Goal: Information Seeking & Learning: Check status

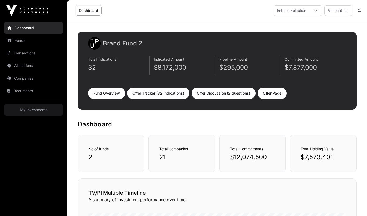
scroll to position [17, 0]
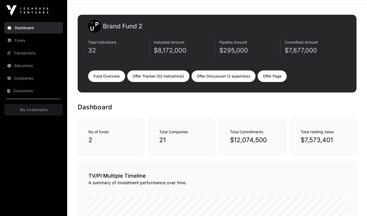
click at [22, 41] on link "Funds" at bounding box center [33, 41] width 59 height 12
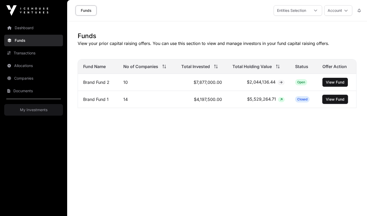
click at [329, 95] on button "View Fund" at bounding box center [334, 99] width 25 height 9
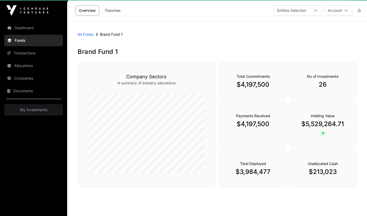
click at [328, 99] on div "Total Commitments $4,197,500 No of Investments 26 Payments Received $4,197,500 …" at bounding box center [287, 125] width 137 height 126
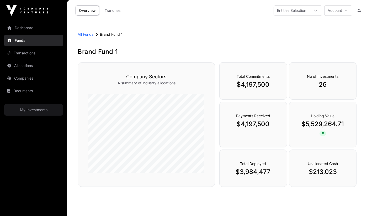
click at [38, 73] on link "Companies" at bounding box center [33, 78] width 59 height 12
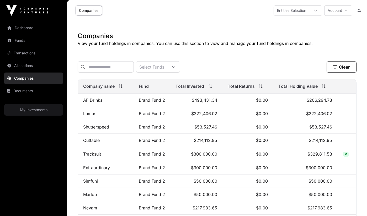
click at [165, 63] on div "Select Funds" at bounding box center [151, 66] width 31 height 11
click at [159, 92] on span "Brand Fund 1" at bounding box center [165, 90] width 25 height 4
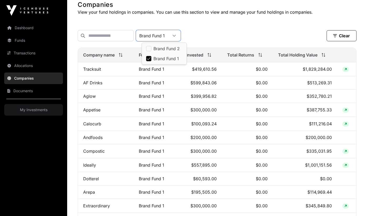
scroll to position [40, 0]
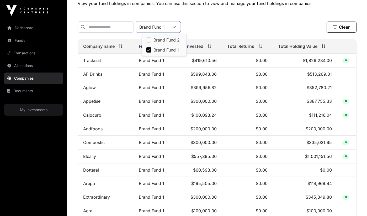
click at [239, 26] on div "Brand Fund 1 Clear" at bounding box center [217, 26] width 279 height 11
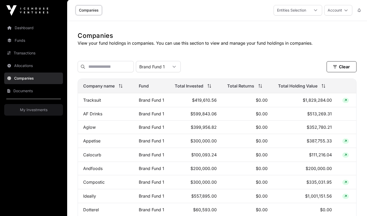
scroll to position [0, 0]
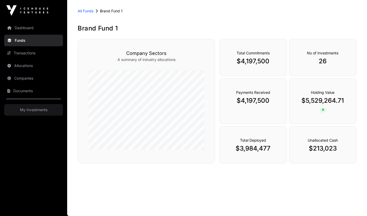
scroll to position [10, 0]
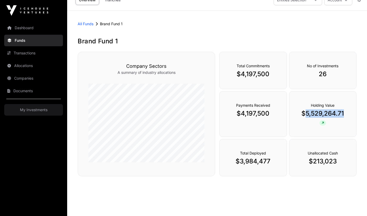
drag, startPoint x: 304, startPoint y: 114, endPoint x: 352, endPoint y: 114, distance: 48.5
click at [352, 114] on div "Holding Value $5,529,264.71" at bounding box center [322, 114] width 67 height 46
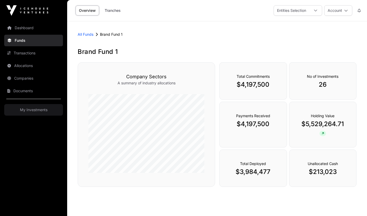
click at [94, 35] on div "All Funds Brand Fund 1" at bounding box center [217, 34] width 279 height 5
click at [89, 35] on link "All Funds" at bounding box center [86, 34] width 16 height 5
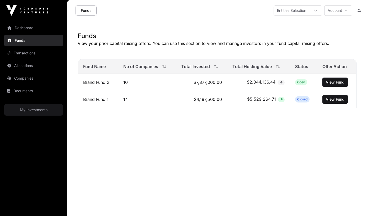
click at [334, 84] on span "View Fund" at bounding box center [335, 81] width 19 height 5
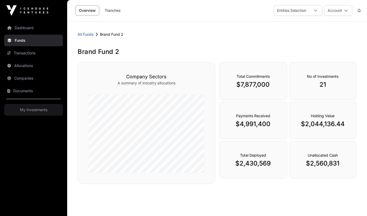
click at [25, 78] on link "Companies" at bounding box center [33, 78] width 59 height 12
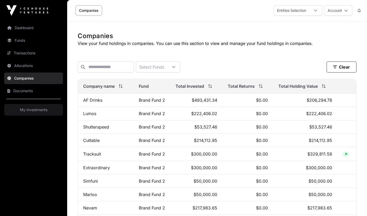
click at [165, 67] on div "Select Funds" at bounding box center [151, 66] width 31 height 11
click at [163, 79] on span "Brand Fund 2" at bounding box center [166, 80] width 26 height 4
click at [240, 61] on div "Brand Fund 2 Clear Clear Filters" at bounding box center [217, 67] width 279 height 20
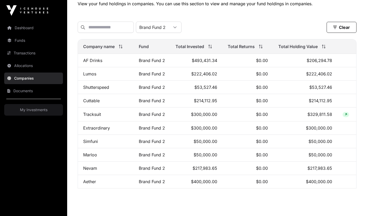
scroll to position [55, 0]
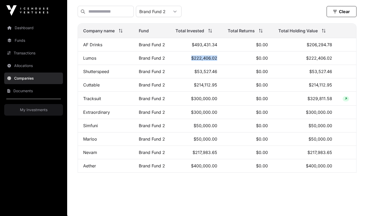
drag, startPoint x: 192, startPoint y: 59, endPoint x: 220, endPoint y: 62, distance: 28.3
click at [220, 62] on td "$222,406.02" at bounding box center [196, 57] width 52 height 13
drag, startPoint x: 194, startPoint y: 112, endPoint x: 219, endPoint y: 111, distance: 25.2
click at [219, 111] on td "$300,000.00" at bounding box center [196, 111] width 52 height 13
click at [193, 111] on td "$300,000.00" at bounding box center [196, 111] width 52 height 13
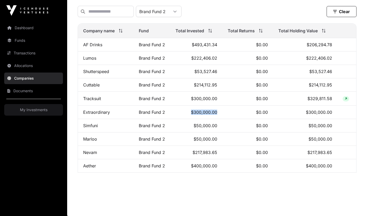
drag, startPoint x: 191, startPoint y: 112, endPoint x: 221, endPoint y: 111, distance: 30.4
click at [222, 111] on td "$300,000.00" at bounding box center [196, 111] width 52 height 13
click at [179, 12] on div at bounding box center [175, 11] width 13 height 11
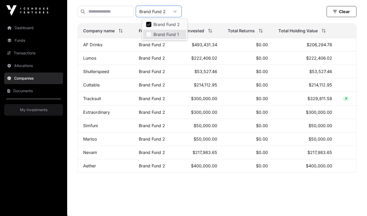
click at [167, 36] on span "Brand Fund 1" at bounding box center [165, 34] width 25 height 4
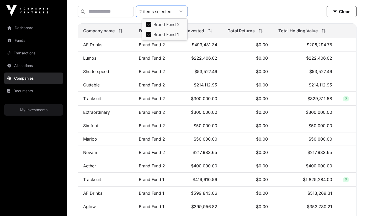
click at [164, 23] on span "Brand Fund 2" at bounding box center [166, 24] width 26 height 4
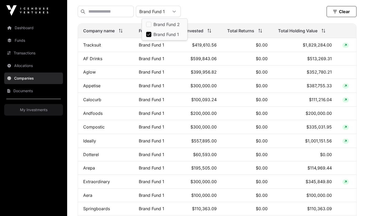
click at [72, 58] on div "Companies View your fund holdings in companies. You can use this section to vie…" at bounding box center [217, 105] width 300 height 258
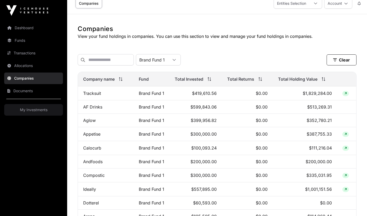
scroll to position [0, 0]
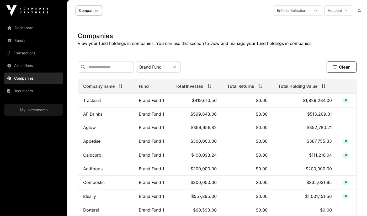
click at [165, 71] on div "Brand Fund 1" at bounding box center [152, 66] width 32 height 11
click at [165, 79] on span "Brand Fund 2" at bounding box center [166, 80] width 26 height 4
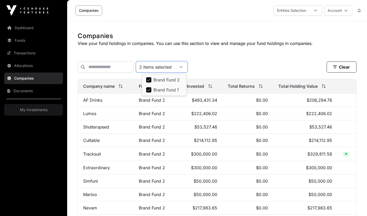
click at [153, 89] on span "Brand Fund 1" at bounding box center [165, 90] width 25 height 4
click at [216, 69] on div "Brand Fund 2 Clear" at bounding box center [217, 66] width 279 height 11
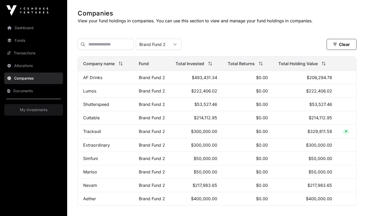
scroll to position [28, 0]
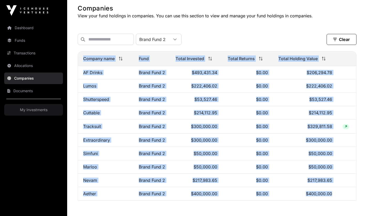
drag, startPoint x: 76, startPoint y: 69, endPoint x: 314, endPoint y: 198, distance: 270.2
click at [314, 198] on div "Companies View your fund holdings in companies. You can use this section to vie…" at bounding box center [217, 105] width 300 height 202
copy div "Company name Fund Total Invested Total Returns Total Holding Value AF Drinks Br…"
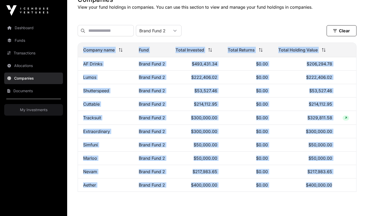
scroll to position [54, 0]
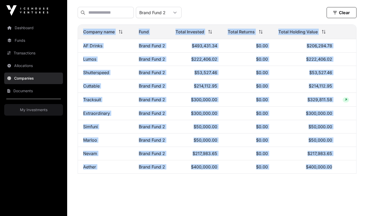
click at [24, 40] on link "Funds" at bounding box center [33, 41] width 59 height 12
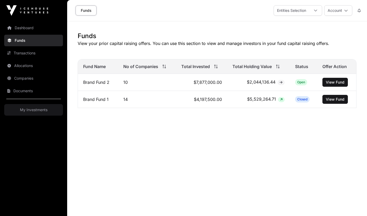
click at [33, 28] on link "Dashboard" at bounding box center [33, 28] width 59 height 12
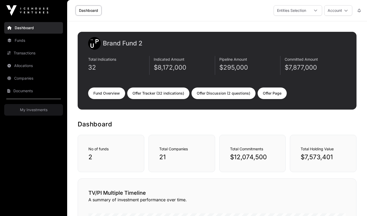
click at [98, 90] on link "Fund Overview" at bounding box center [106, 93] width 37 height 12
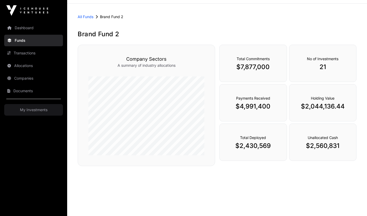
scroll to position [18, 0]
drag, startPoint x: 275, startPoint y: 106, endPoint x: 235, endPoint y: 97, distance: 40.5
click at [235, 97] on div "Payments Received $4,991,400" at bounding box center [252, 102] width 67 height 37
